Goal: Find specific page/section: Find specific page/section

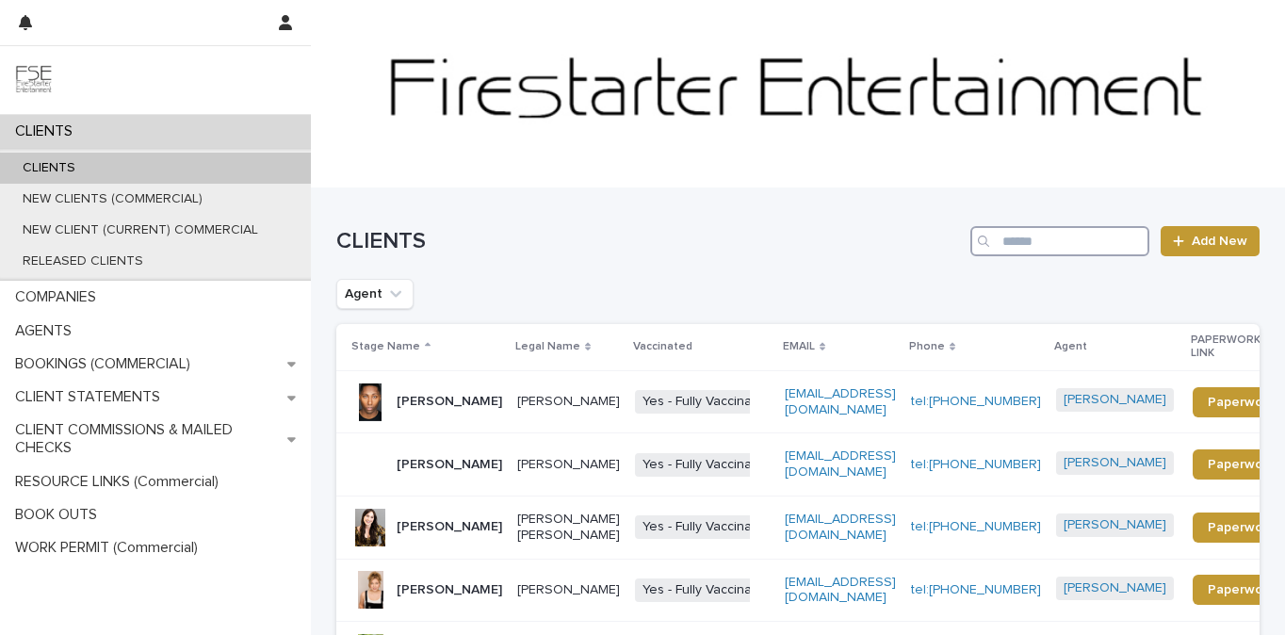
click at [1024, 247] on input "Search" at bounding box center [1060, 241] width 179 height 30
click at [1025, 247] on input "Search" at bounding box center [1060, 241] width 179 height 30
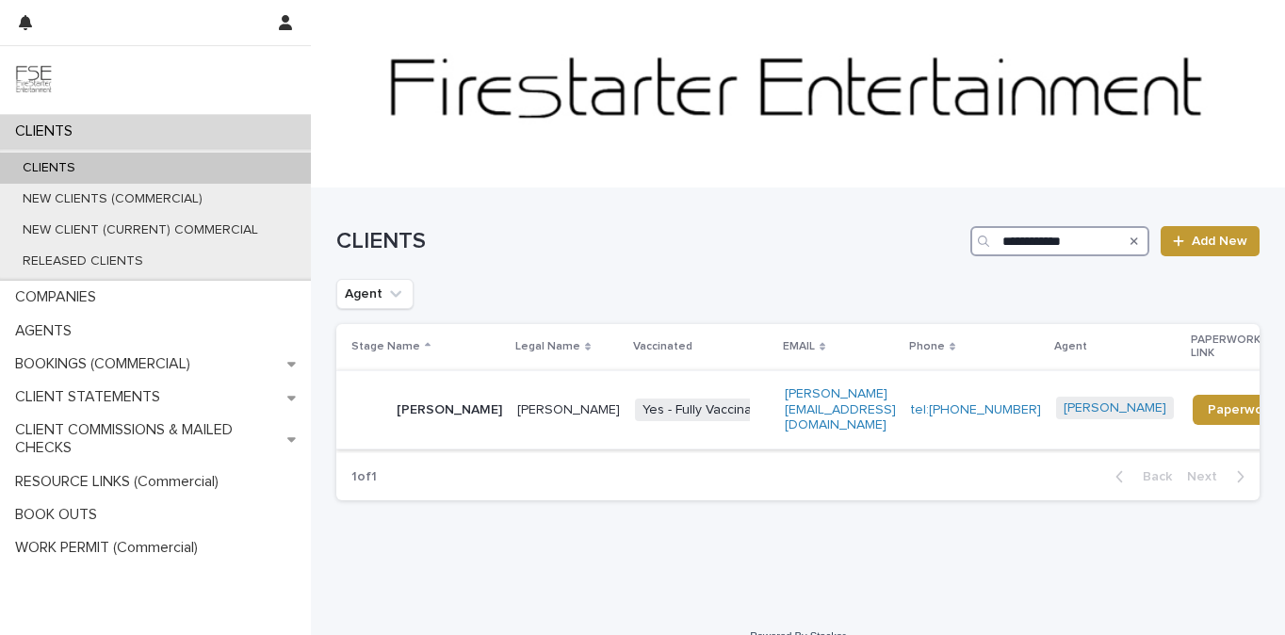
type input "**********"
click at [450, 402] on p "John Brunson" at bounding box center [450, 410] width 106 height 16
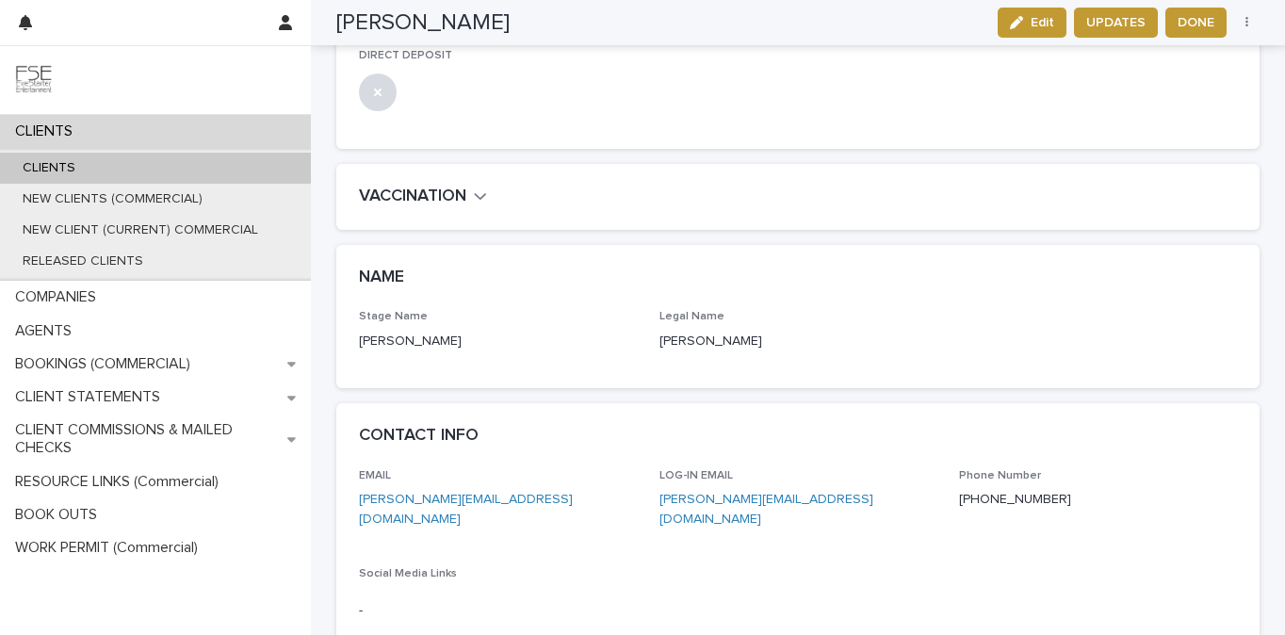
scroll to position [70, 0]
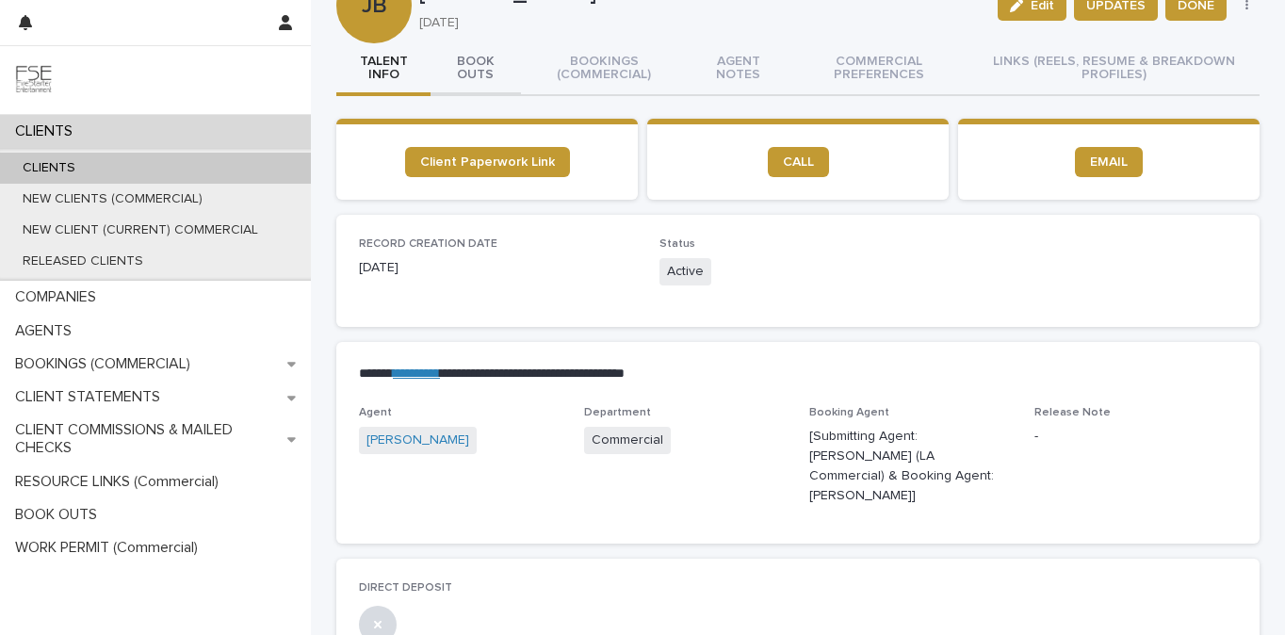
drag, startPoint x: 504, startPoint y: 92, endPoint x: 474, endPoint y: 69, distance: 38.3
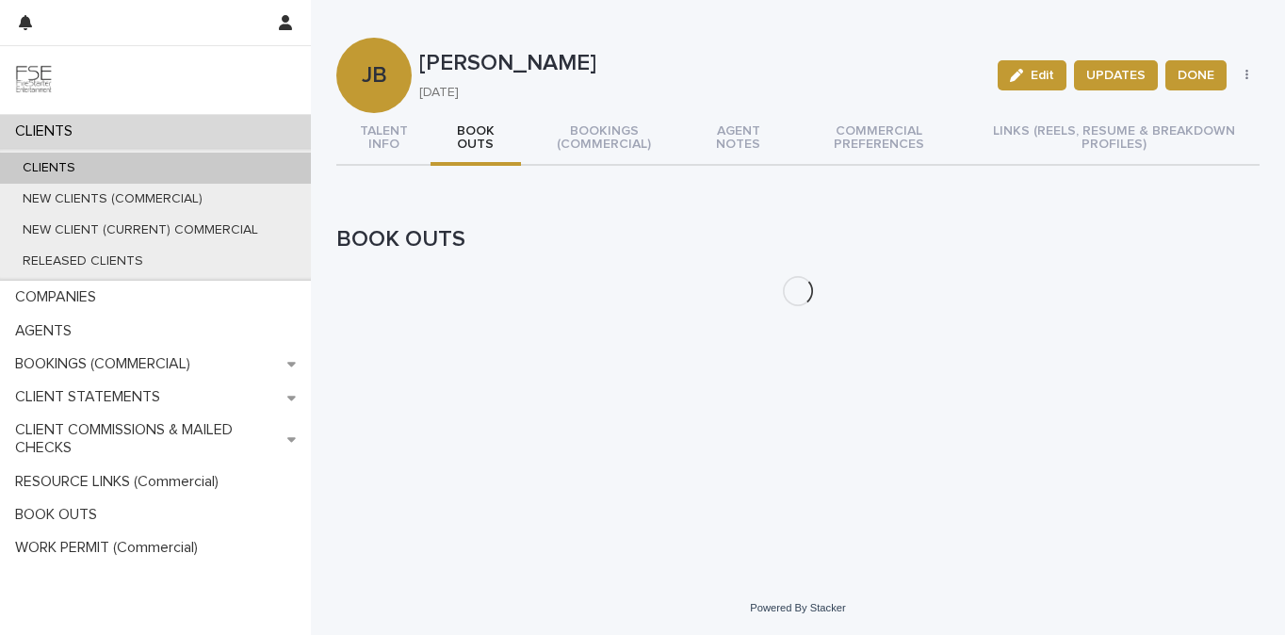
click at [474, 69] on p "John Brunson" at bounding box center [701, 63] width 564 height 27
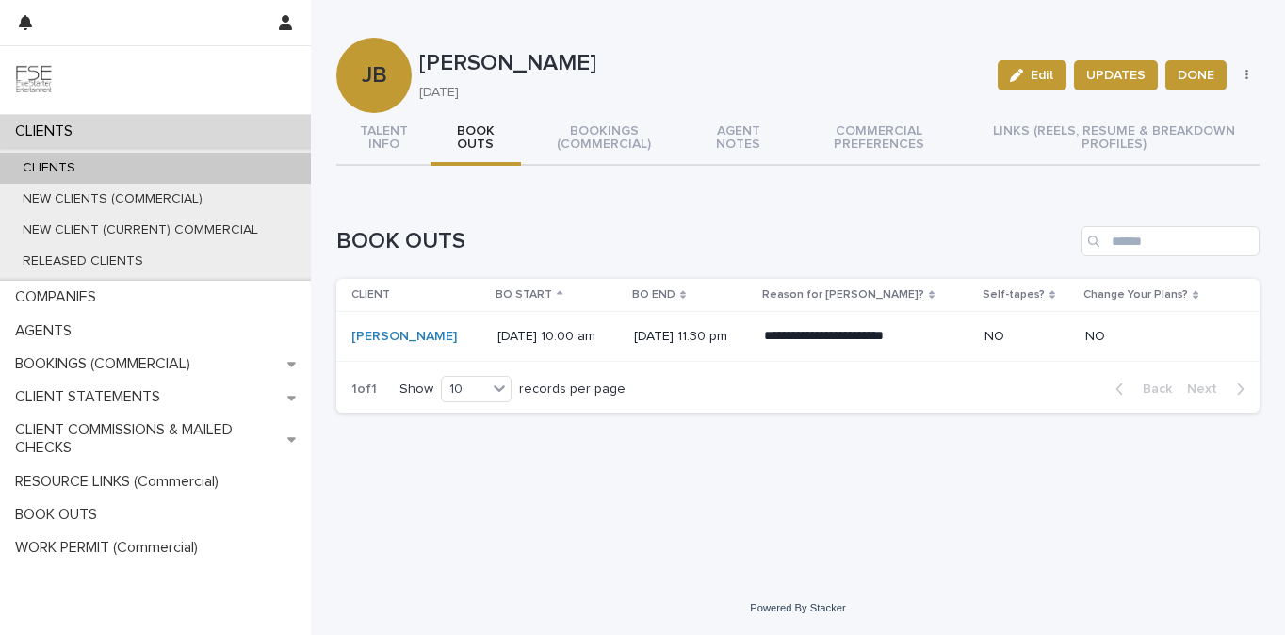
click at [146, 128] on div "CLIENTS" at bounding box center [155, 131] width 311 height 33
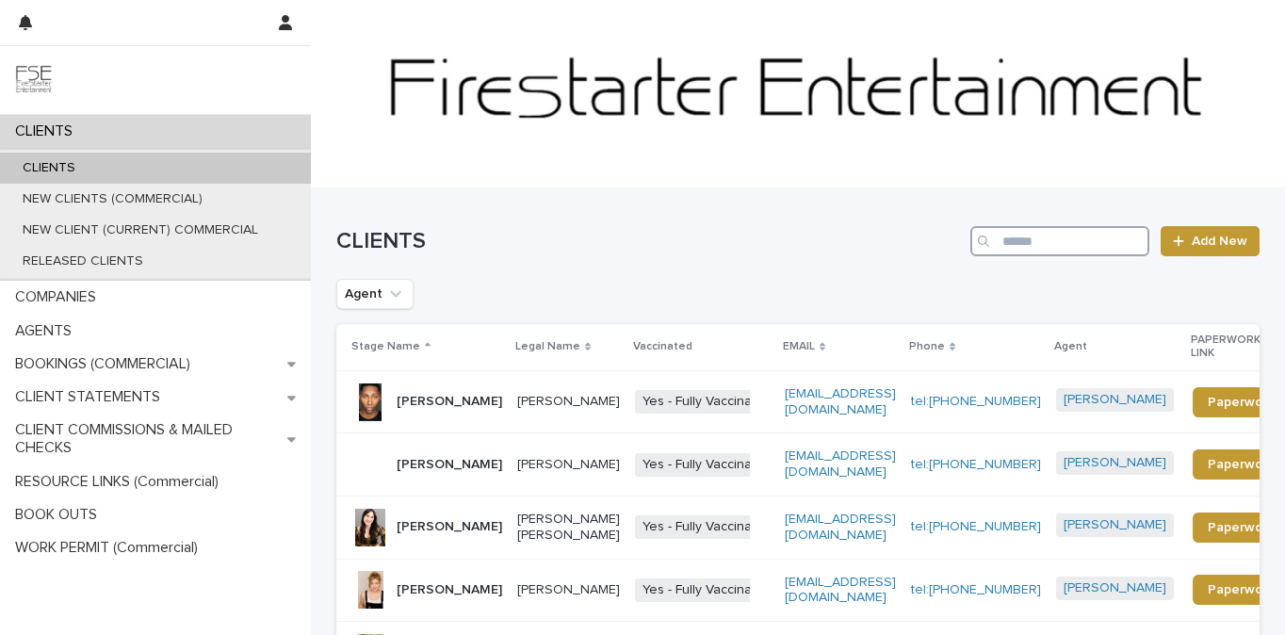
click at [1146, 240] on input "Search" at bounding box center [1060, 241] width 179 height 30
type input "**********"
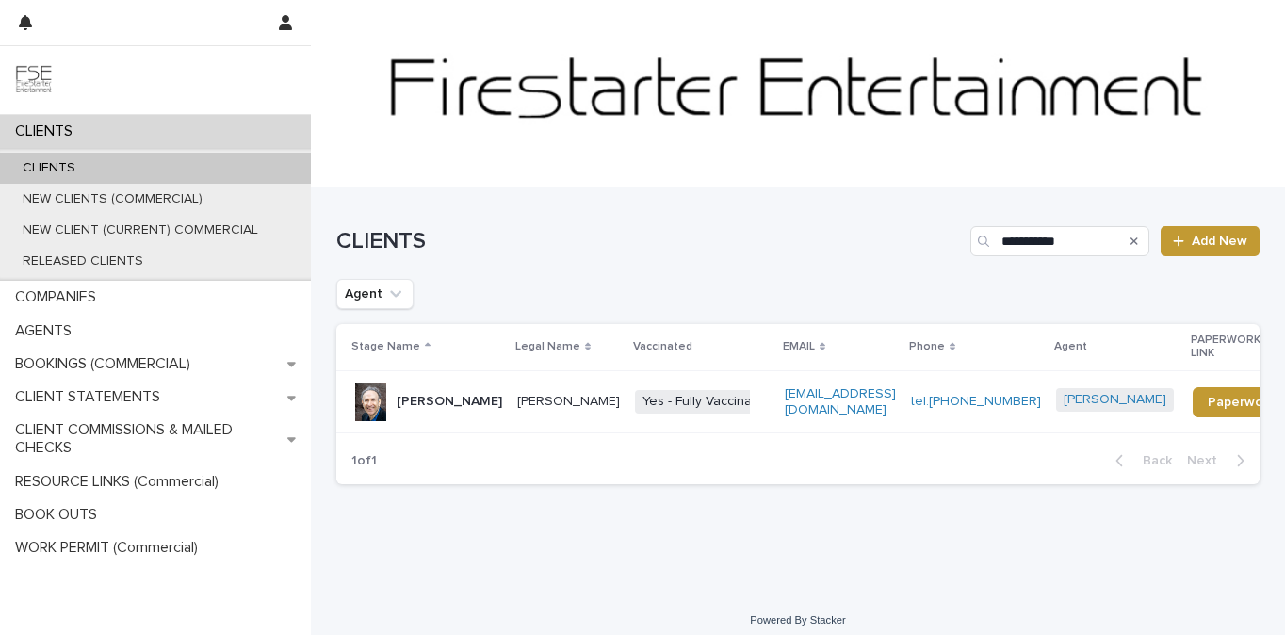
click at [400, 394] on p "Carl Kissin" at bounding box center [450, 402] width 106 height 16
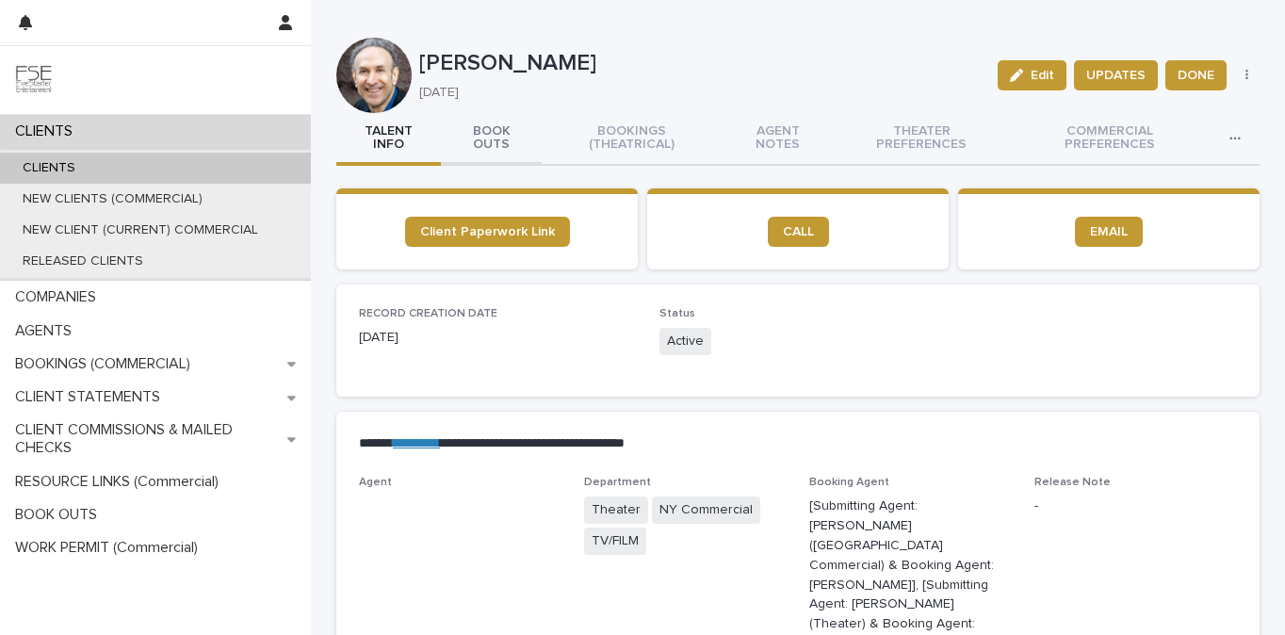
click at [504, 134] on button "BOOK OUTS" at bounding box center [491, 139] width 100 height 53
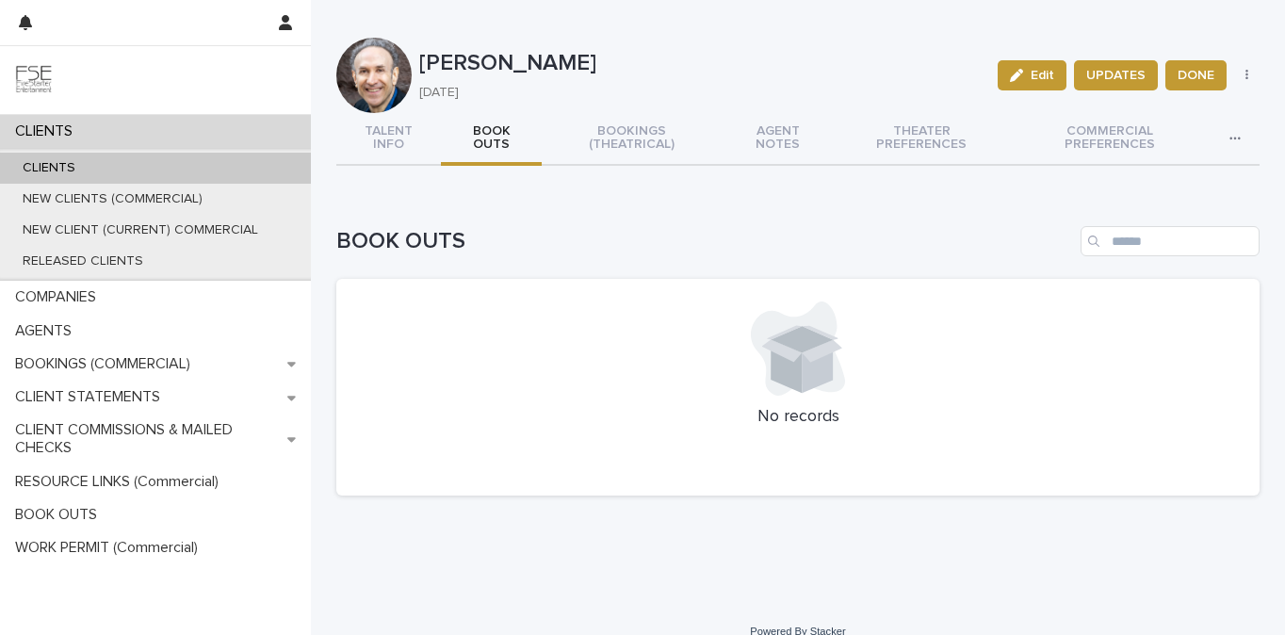
scroll to position [9, 0]
